Goal: Find specific page/section: Find specific page/section

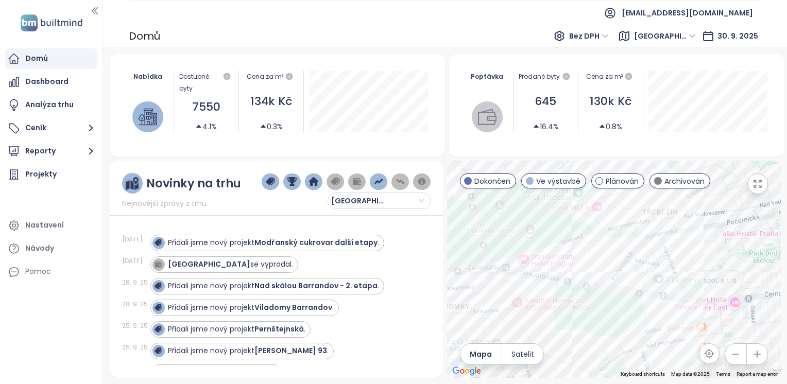
drag, startPoint x: 591, startPoint y: 230, endPoint x: 548, endPoint y: 234, distance: 42.9
click at [550, 235] on div at bounding box center [614, 269] width 334 height 217
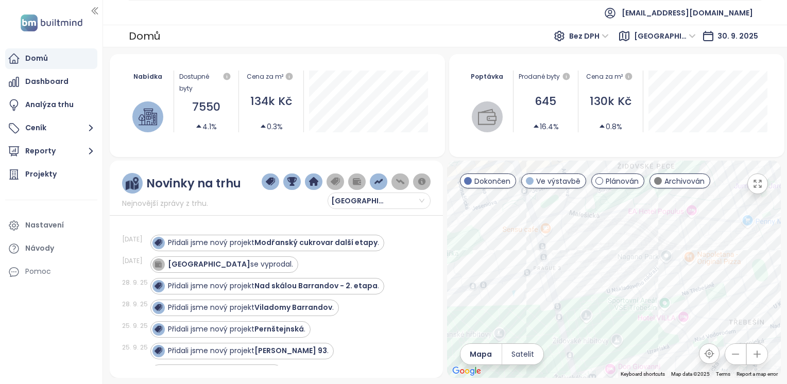
drag, startPoint x: 569, startPoint y: 256, endPoint x: 565, endPoint y: 290, distance: 33.7
click at [565, 290] on div at bounding box center [614, 269] width 334 height 217
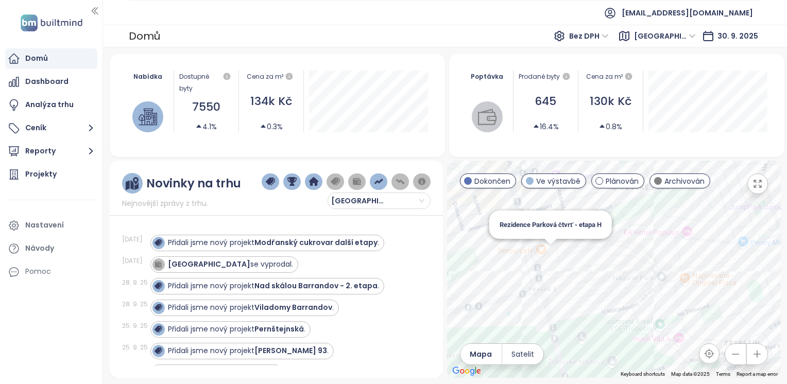
click at [550, 253] on div "Rezidence Parková čtvrť - etapa H" at bounding box center [614, 269] width 334 height 217
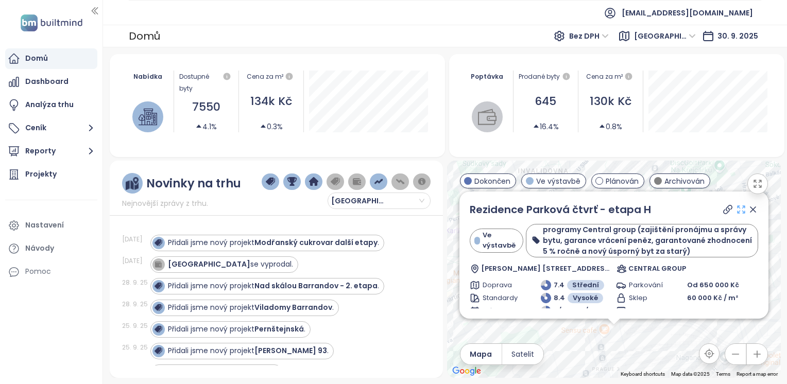
click at [736, 211] on icon at bounding box center [741, 209] width 10 height 10
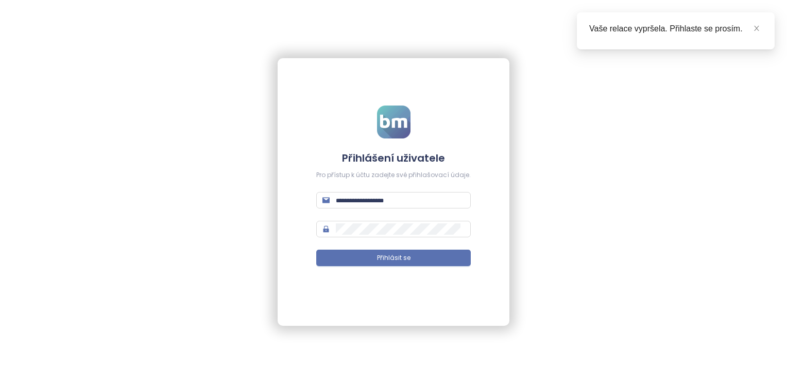
type input "**********"
click at [421, 267] on form "**********" at bounding box center [393, 193] width 154 height 174
click at [420, 264] on button "Přihlásit se" at bounding box center [393, 258] width 154 height 16
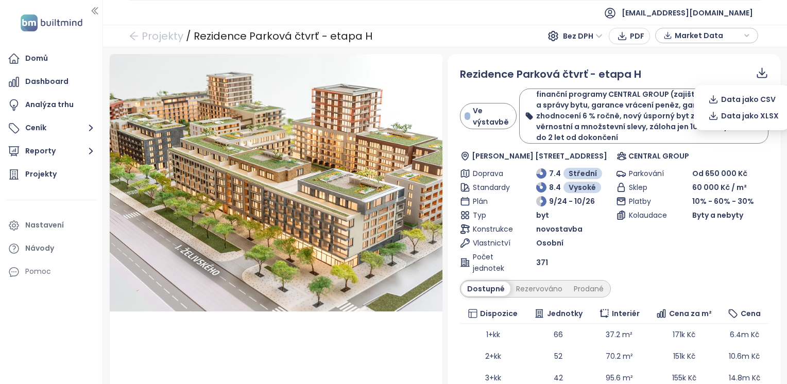
click at [755, 77] on icon at bounding box center [761, 72] width 13 height 13
click at [747, 118] on span "Data jako XLSX" at bounding box center [750, 115] width 58 height 11
